Goal: Task Accomplishment & Management: Complete application form

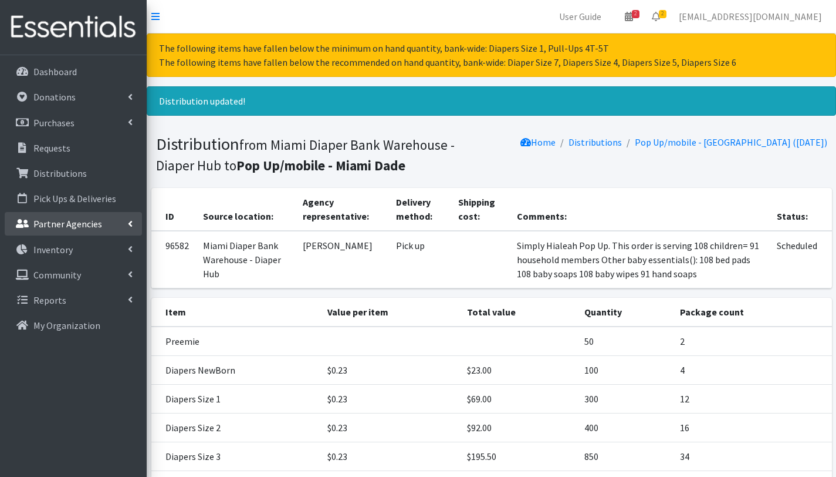
click at [72, 227] on p "Partner Agencies" at bounding box center [67, 224] width 69 height 12
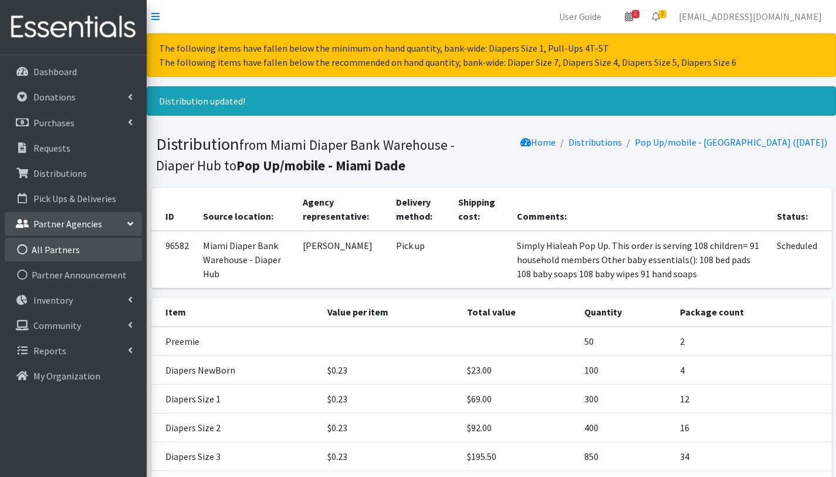
click at [72, 251] on link "All Partners" at bounding box center [73, 249] width 137 height 23
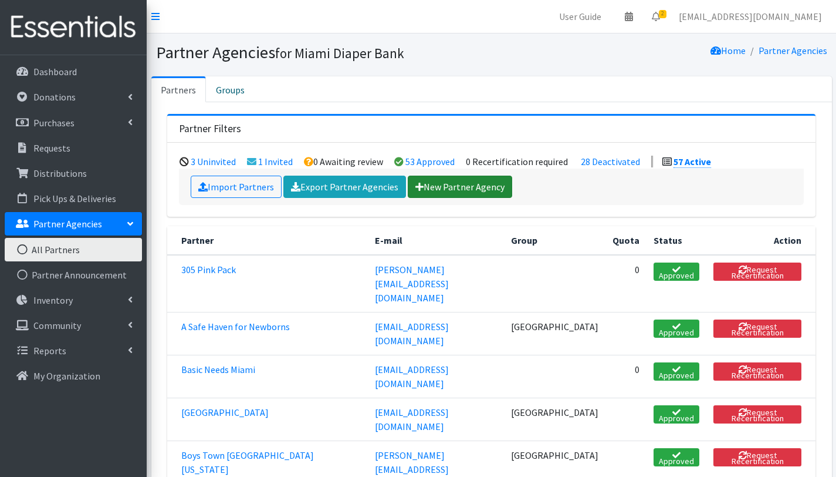
click at [485, 188] on link "New Partner Agency" at bounding box center [460, 186] width 104 height 22
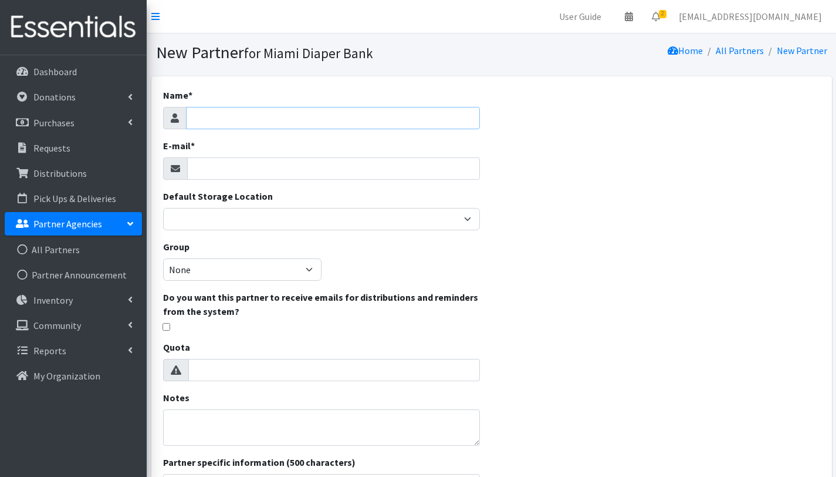
click at [235, 116] on input "Name *" at bounding box center [333, 118] width 294 height 22
type input "Concerned [DEMOGRAPHIC_DATA] Women"
click at [230, 167] on input "E-mail *" at bounding box center [333, 168] width 293 height 22
paste input "Concerned African Women"
type input "Concerned African Women"
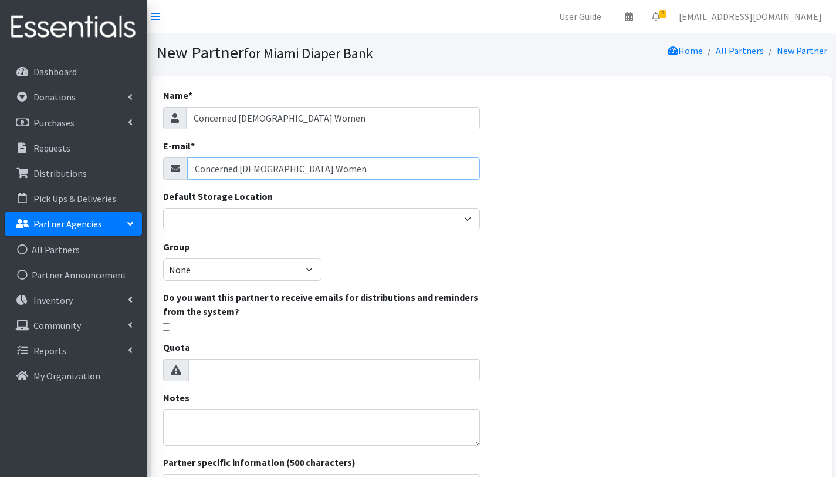
drag, startPoint x: 312, startPoint y: 170, endPoint x: 193, endPoint y: 156, distance: 120.0
click at [193, 156] on div "E-mail * Concerned African Women" at bounding box center [321, 159] width 317 height 41
paste input "[EMAIL_ADDRESS][DOMAIN_NAME]"
type input "[EMAIL_ADDRESS][DOMAIN_NAME]"
click at [468, 367] on input "1" at bounding box center [334, 370] width 292 height 22
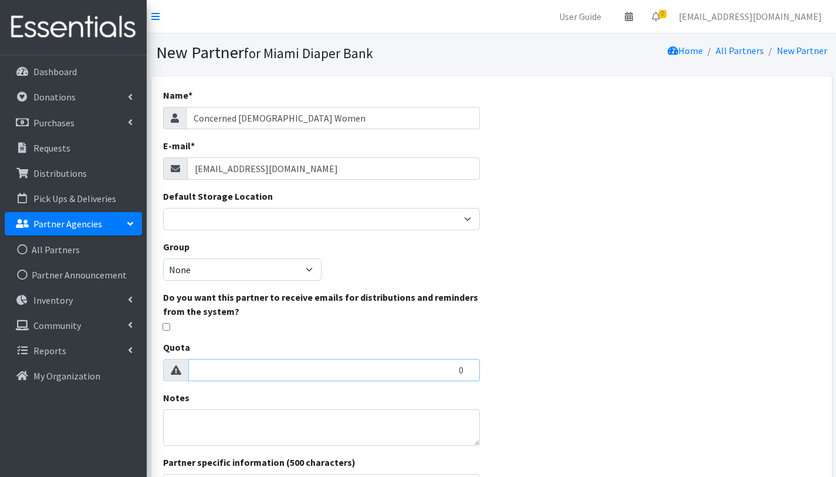
type input "0"
click at [468, 373] on input "0" at bounding box center [334, 370] width 292 height 22
click at [262, 433] on textarea "Notes" at bounding box center [321, 427] width 317 height 36
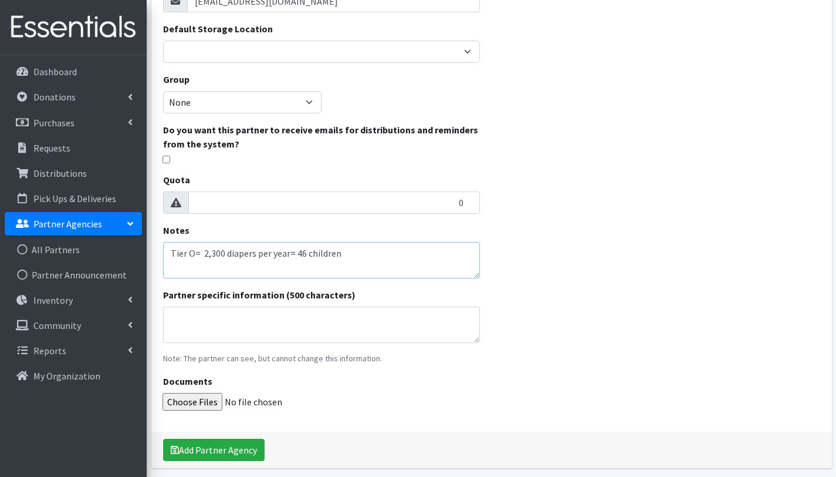
scroll to position [211, 0]
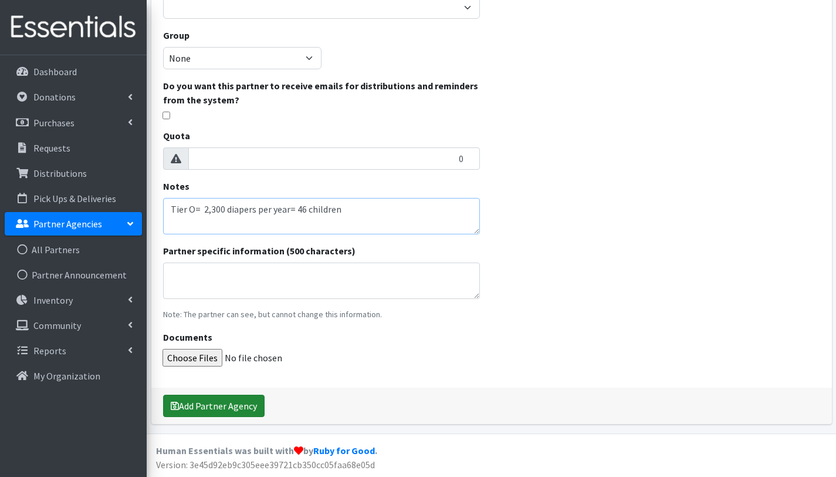
type textarea "Tier O= 2,300 diapers per year= 46 children"
click at [222, 406] on button "Add Partner Agency" at bounding box center [214, 405] width 102 height 22
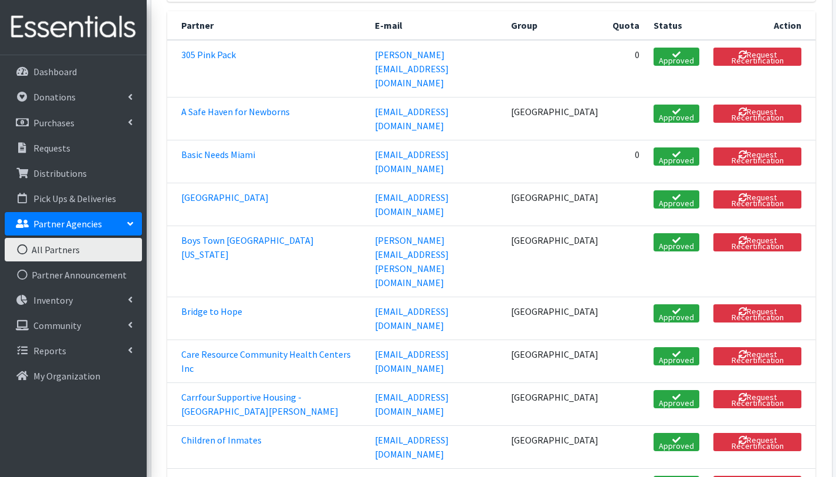
scroll to position [255, 0]
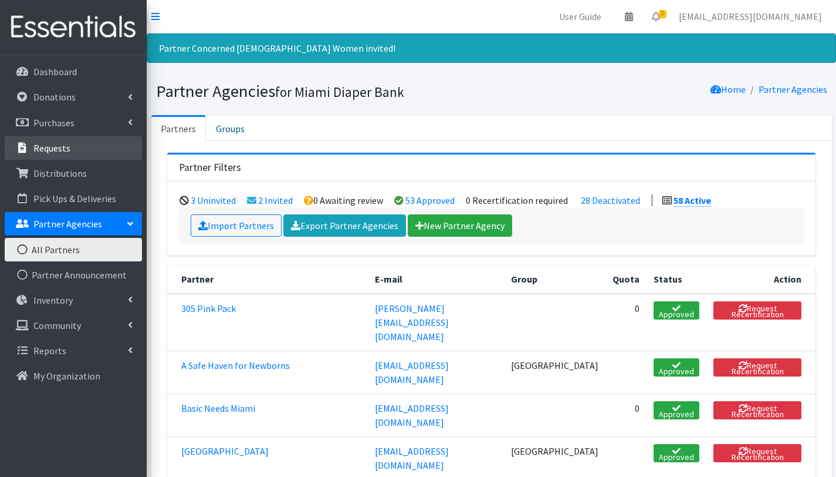
click at [55, 148] on p "Requests" at bounding box center [51, 148] width 37 height 12
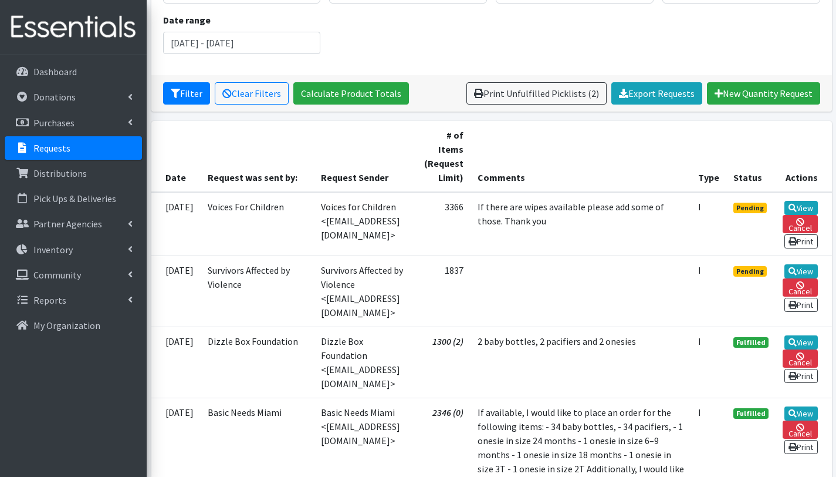
scroll to position [154, 0]
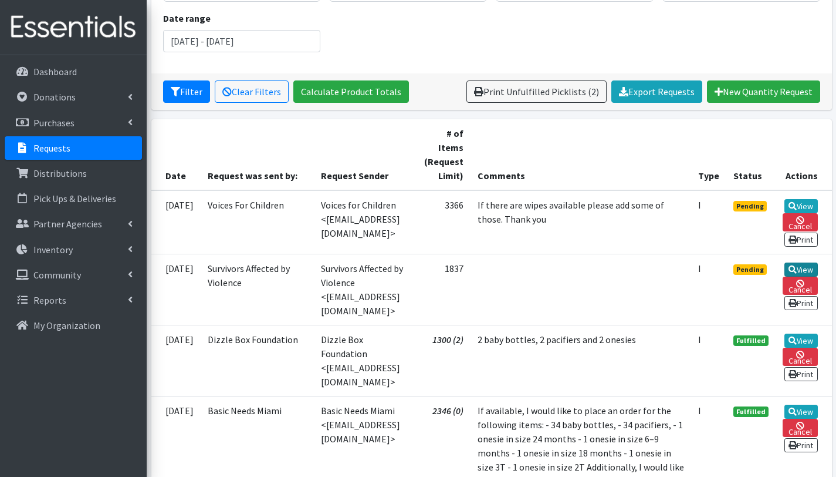
click at [802, 276] on link "View" at bounding box center [801, 269] width 33 height 14
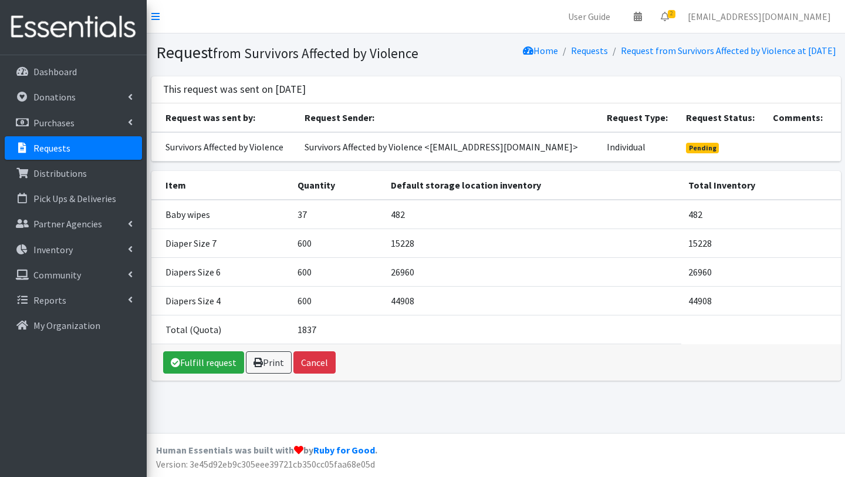
click at [92, 144] on link "Requests" at bounding box center [73, 147] width 137 height 23
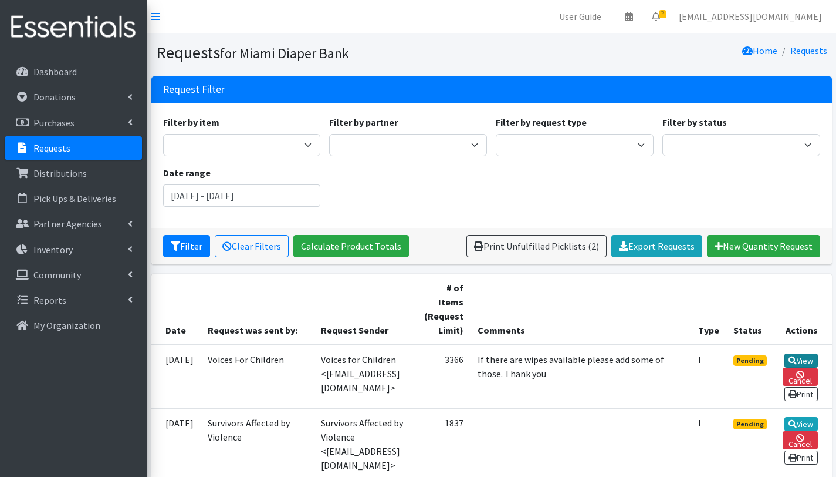
click at [812, 362] on link "View" at bounding box center [801, 360] width 33 height 14
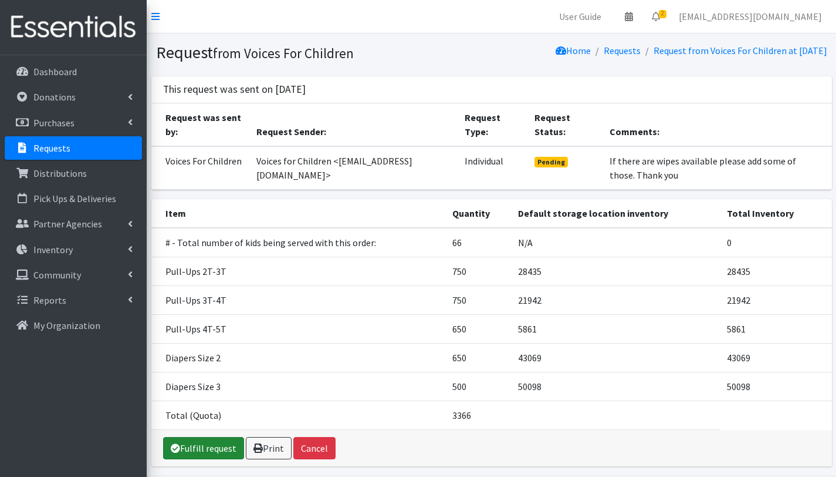
click at [218, 452] on link "Fulfill request" at bounding box center [203, 448] width 81 height 22
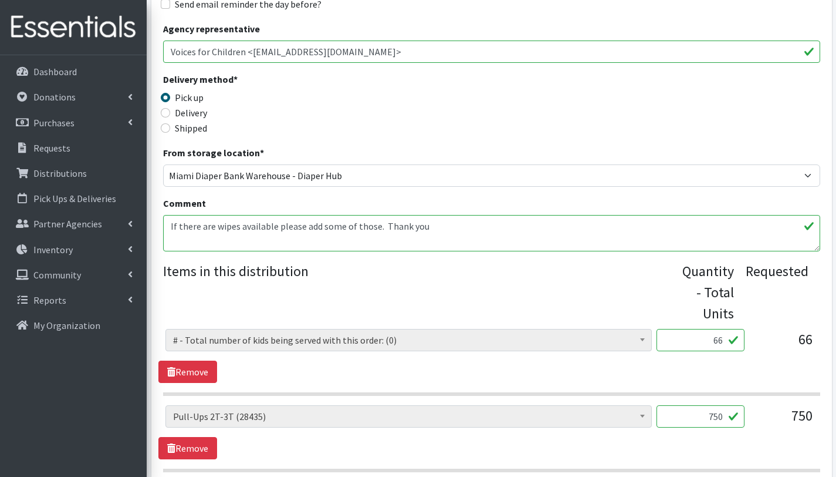
scroll to position [241, 0]
click at [196, 370] on link "Remove" at bounding box center [187, 371] width 59 height 22
click at [170, 224] on textarea "If there are wipes available please add some of those. Thank you" at bounding box center [491, 232] width 657 height 36
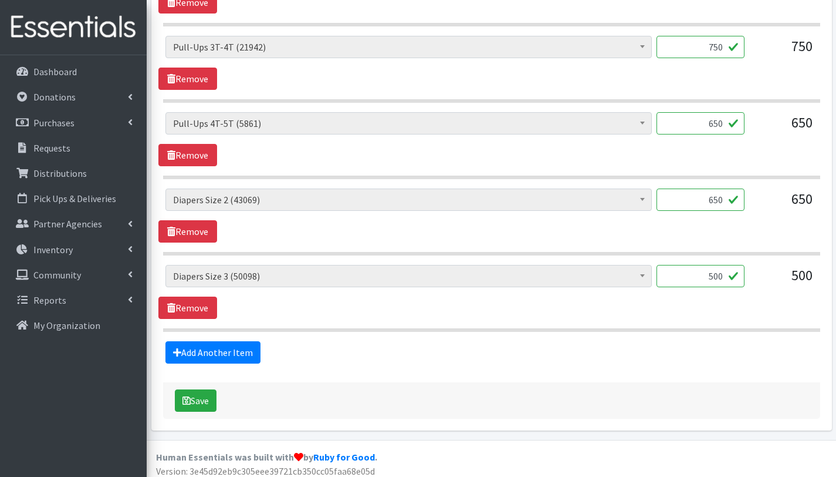
scroll to position [616, 0]
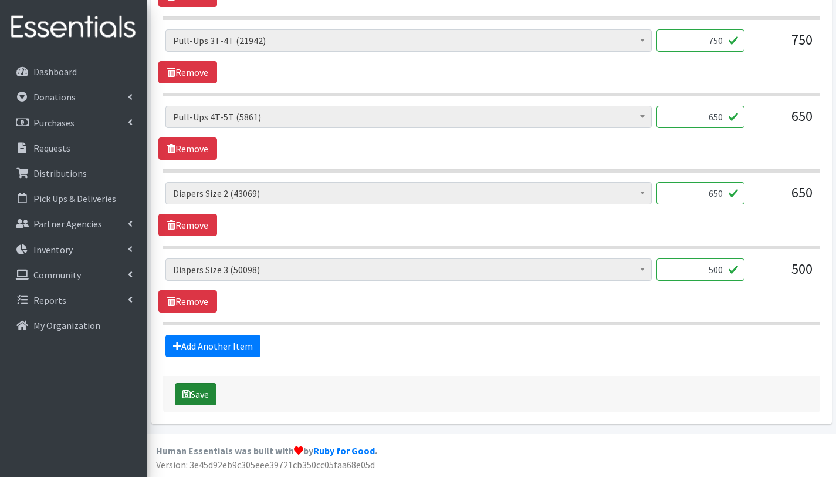
type textarea "With this order you are serving 66 children. Other baby essentials:() 66 baby w…"
click at [212, 394] on button "Save" at bounding box center [196, 394] width 42 height 22
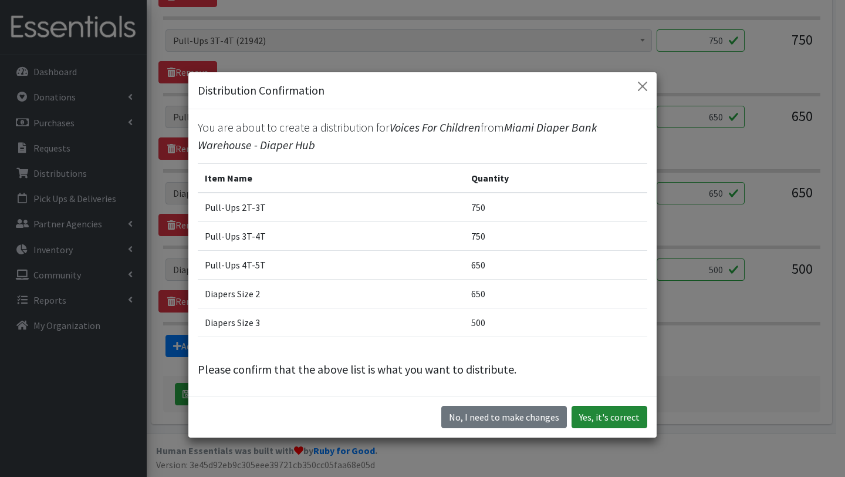
click at [612, 417] on button "Yes, it's correct" at bounding box center [610, 417] width 76 height 22
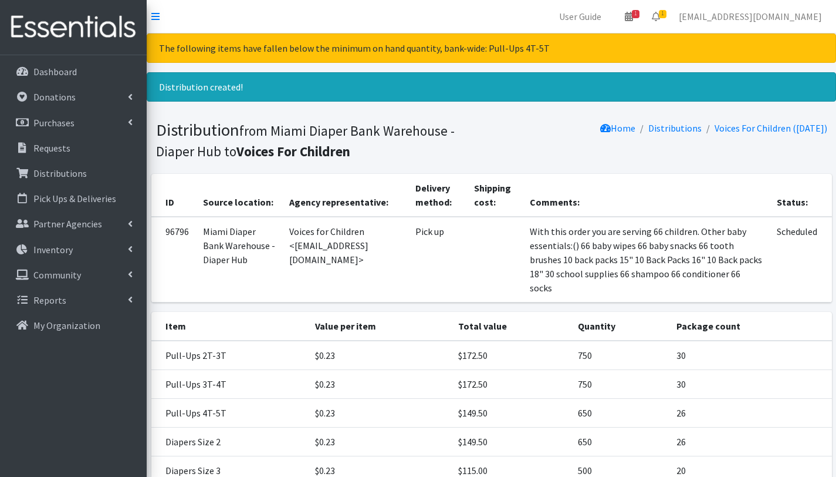
scroll to position [127, 0]
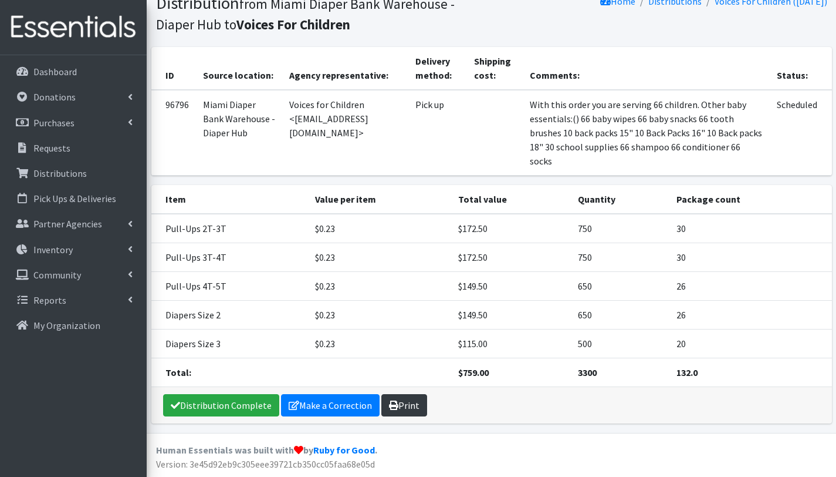
click at [413, 404] on link "Print" at bounding box center [404, 405] width 46 height 22
click at [87, 148] on link "Requests" at bounding box center [73, 147] width 137 height 23
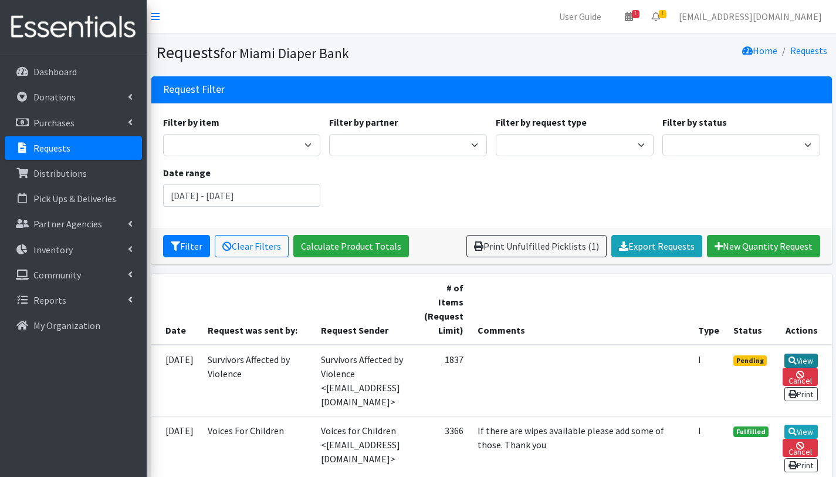
click at [808, 359] on link "View" at bounding box center [801, 360] width 33 height 14
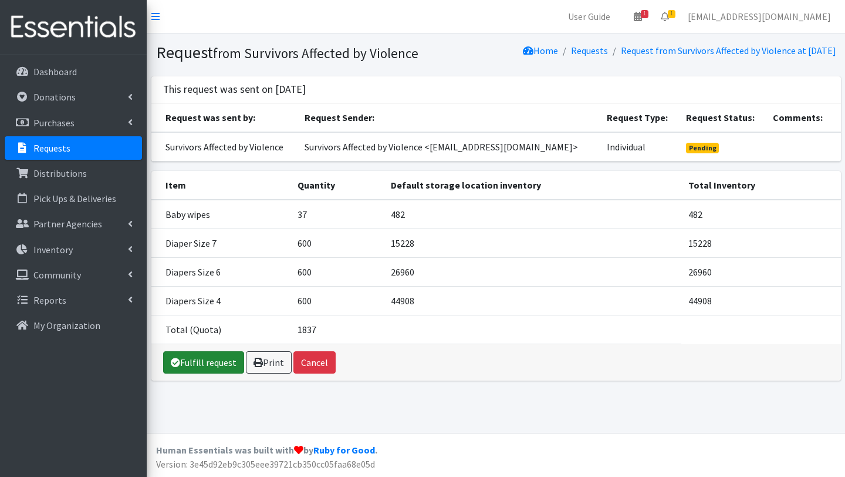
click at [219, 373] on link "Fulfill request" at bounding box center [203, 362] width 81 height 22
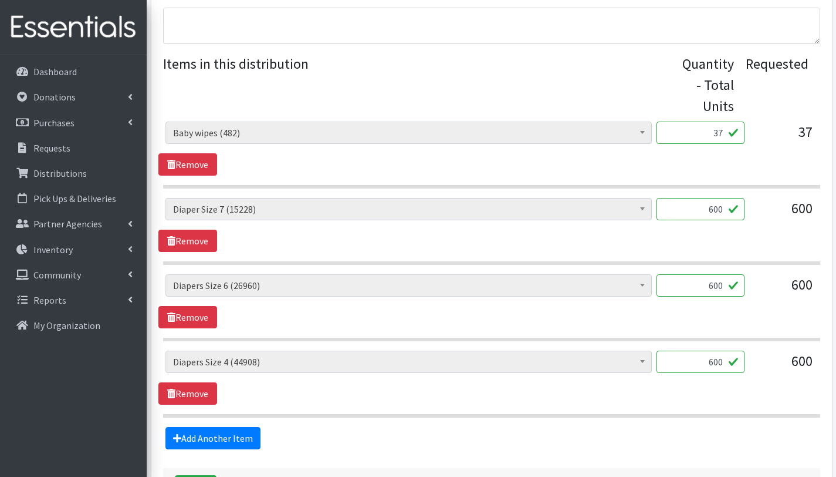
scroll to position [447, 0]
click at [719, 286] on input "600" at bounding box center [701, 286] width 88 height 22
type input "650"
click at [720, 363] on input "600" at bounding box center [701, 362] width 88 height 22
type input "650"
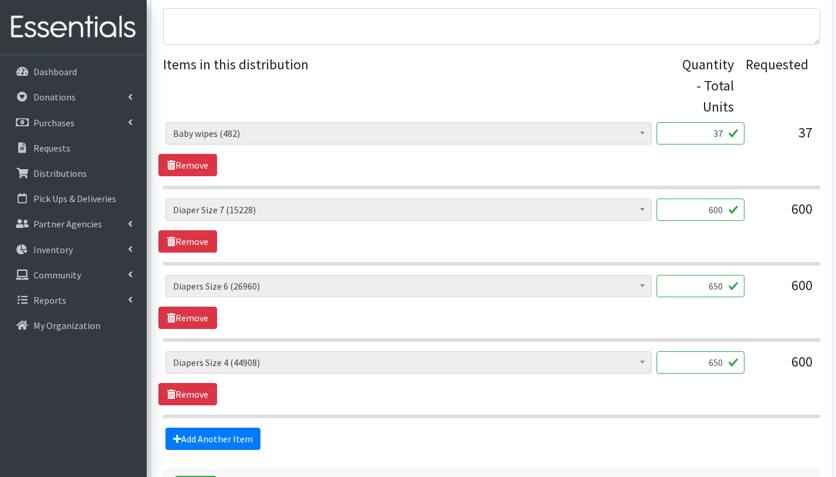
click at [719, 210] on input "600" at bounding box center [701, 209] width 88 height 22
type input "650"
click at [670, 430] on div "Add Another Item" at bounding box center [491, 438] width 666 height 22
click at [722, 133] on input "37" at bounding box center [701, 133] width 88 height 22
type input "39"
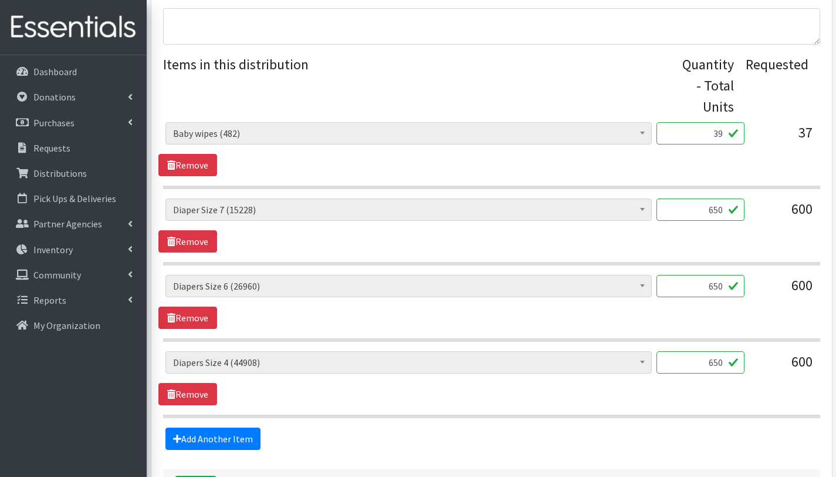
click at [596, 418] on fieldset "Items in this distribution Quantity - Total Units Requested # - Total number of…" at bounding box center [491, 252] width 657 height 396
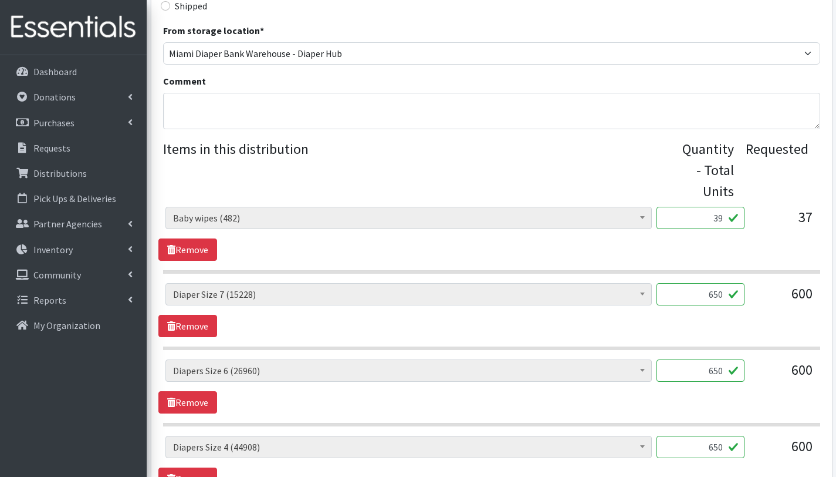
scroll to position [362, 0]
click at [269, 106] on textarea "Comment" at bounding box center [491, 111] width 657 height 36
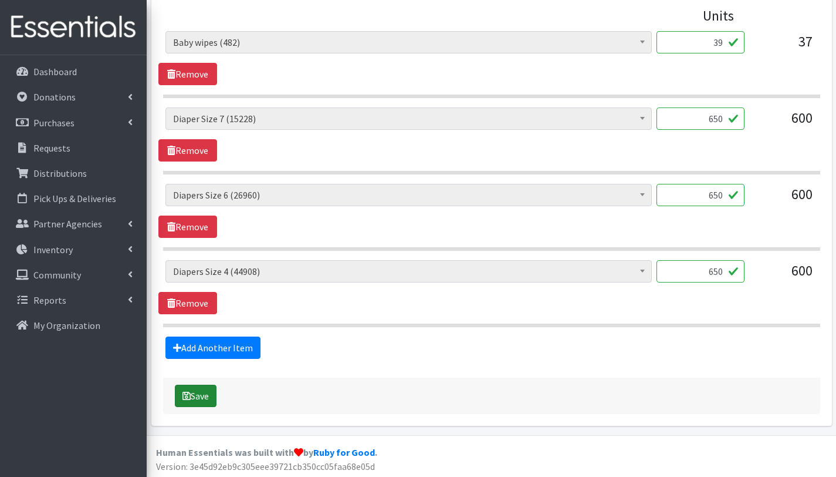
scroll to position [539, 0]
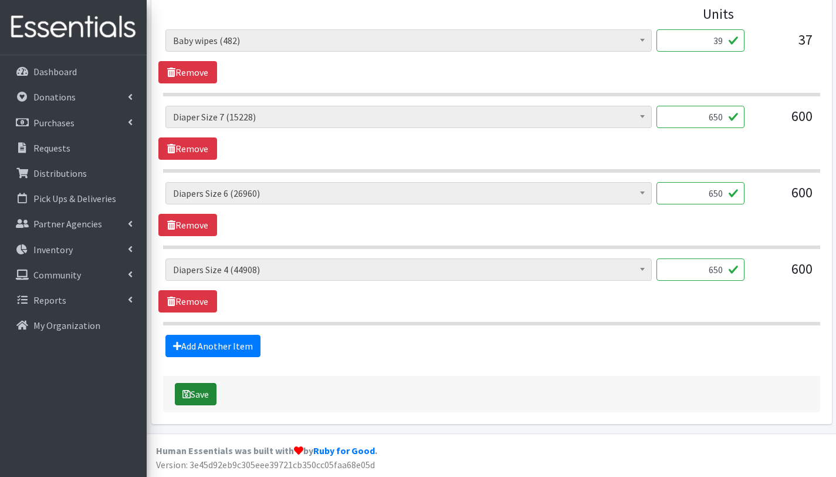
type textarea "This order is serving 39 children Other baby essentials(): 39 Baby wipes 39 bab…"
click at [200, 394] on button "Save" at bounding box center [196, 394] width 42 height 22
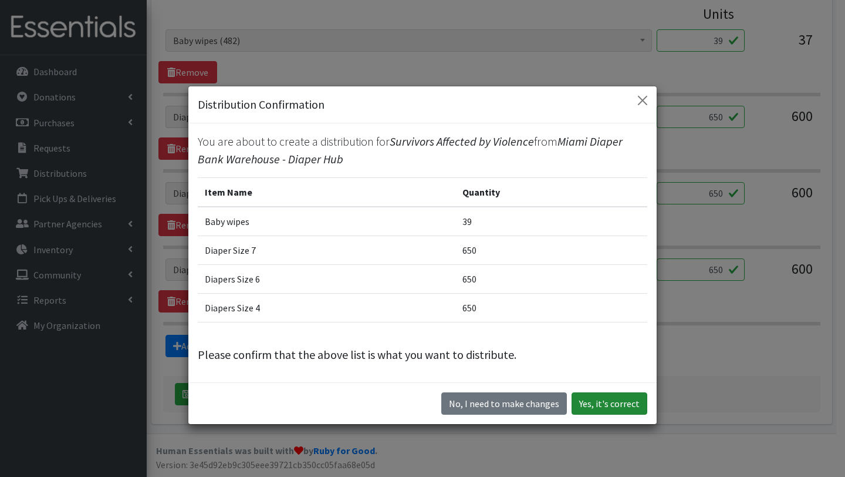
click at [594, 406] on button "Yes, it's correct" at bounding box center [610, 403] width 76 height 22
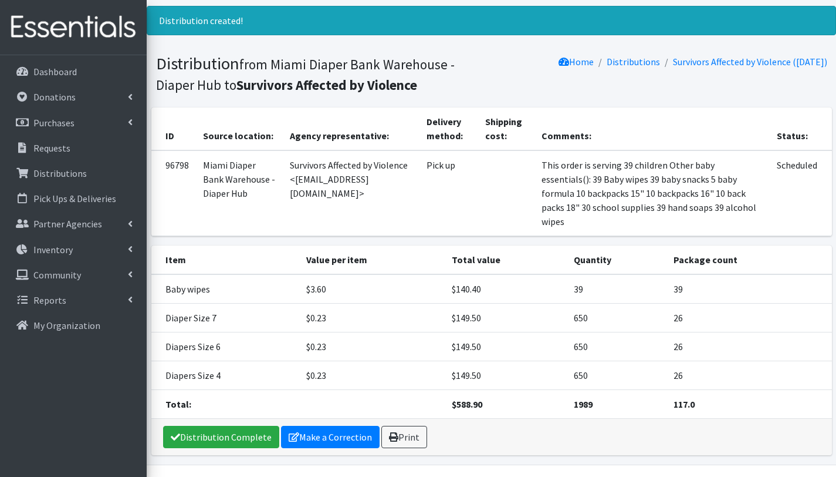
scroll to position [98, 0]
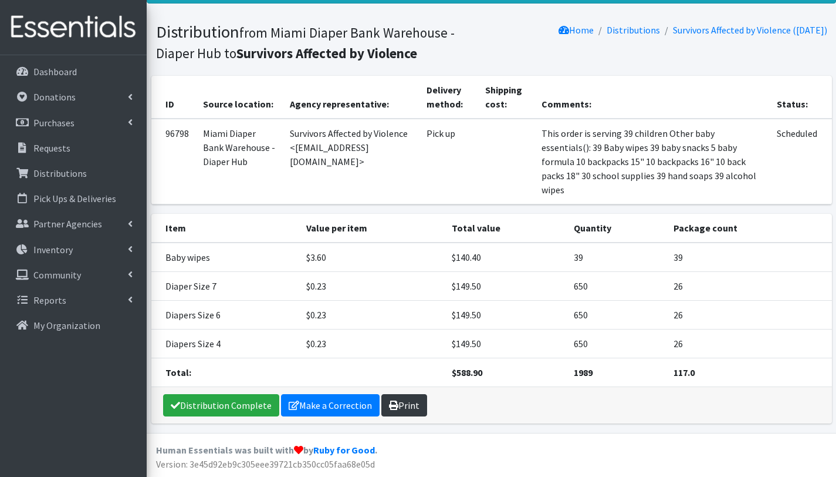
click at [404, 398] on link "Print" at bounding box center [404, 405] width 46 height 22
